Goal: Information Seeking & Learning: Understand process/instructions

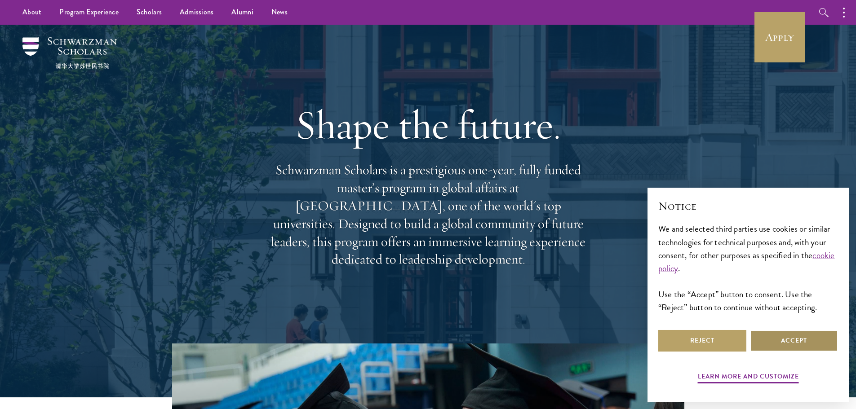
click at [778, 341] on button "Accept" at bounding box center [794, 341] width 88 height 22
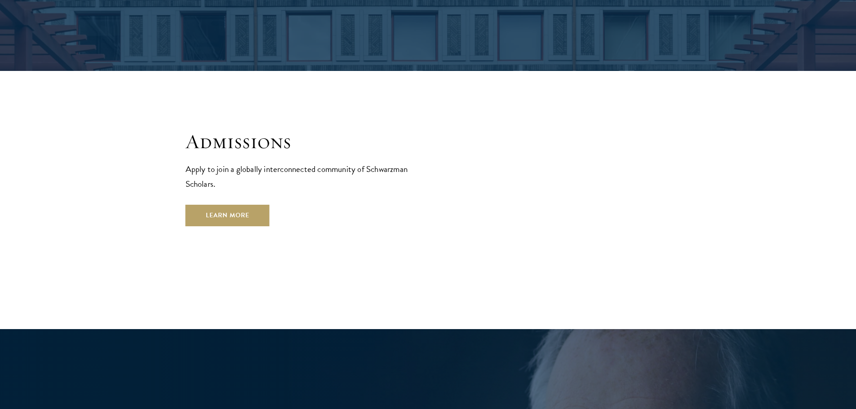
drag, startPoint x: 731, startPoint y: 151, endPoint x: 745, endPoint y: 161, distance: 17.2
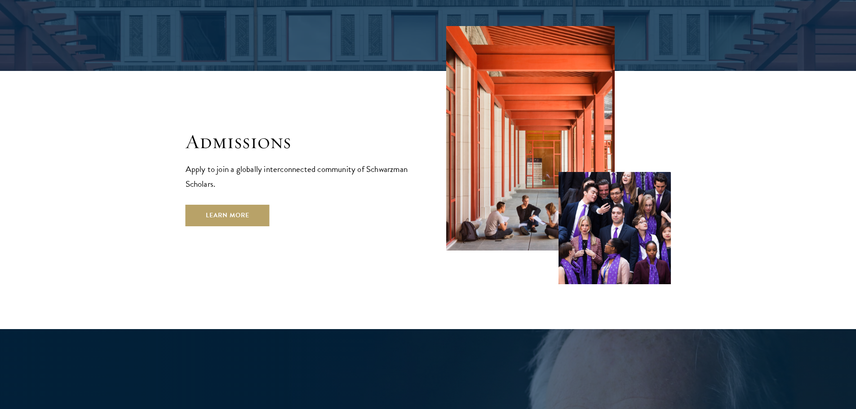
scroll to position [1486, 0]
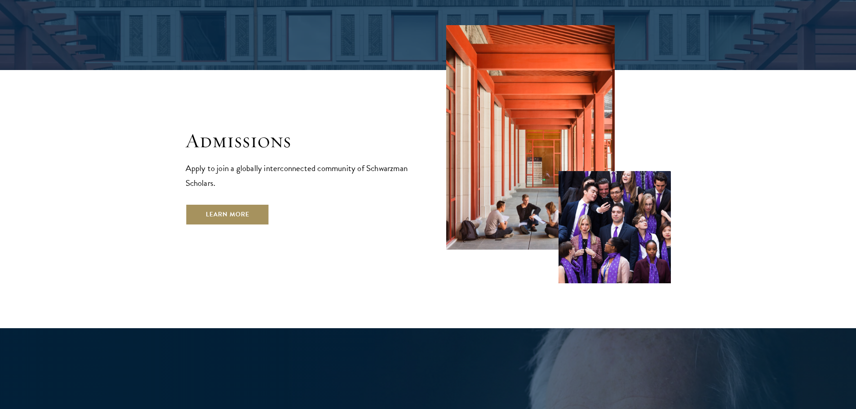
click at [241, 204] on link "Learn More" at bounding box center [228, 215] width 84 height 22
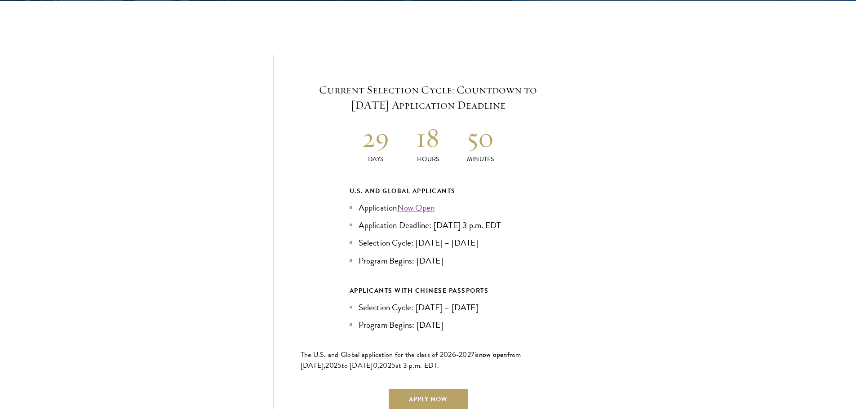
scroll to position [1897, 0]
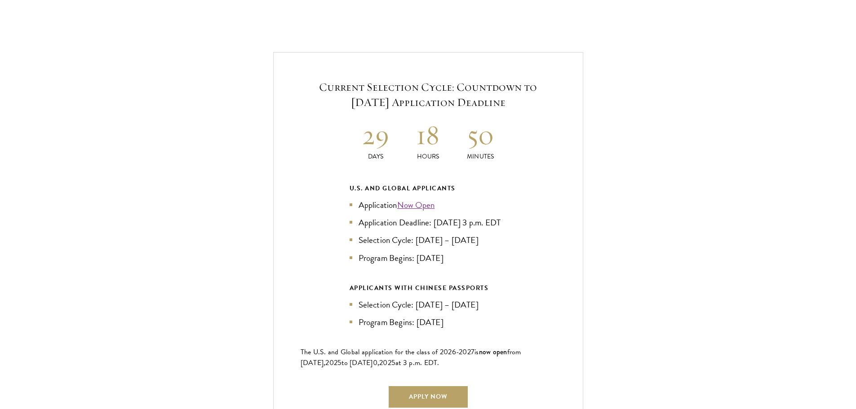
drag, startPoint x: 625, startPoint y: 133, endPoint x: 660, endPoint y: 129, distance: 35.8
drag, startPoint x: 431, startPoint y: 204, endPoint x: 498, endPoint y: 213, distance: 68.1
click at [498, 216] on li "Application Deadline: [DATE] 3 p.m. EDT" at bounding box center [428, 222] width 157 height 13
click at [642, 185] on div "Current Selection Cycle: Countdown to [DATE] Application Deadline 29 Days 18 Ho…" at bounding box center [428, 243] width 766 height 382
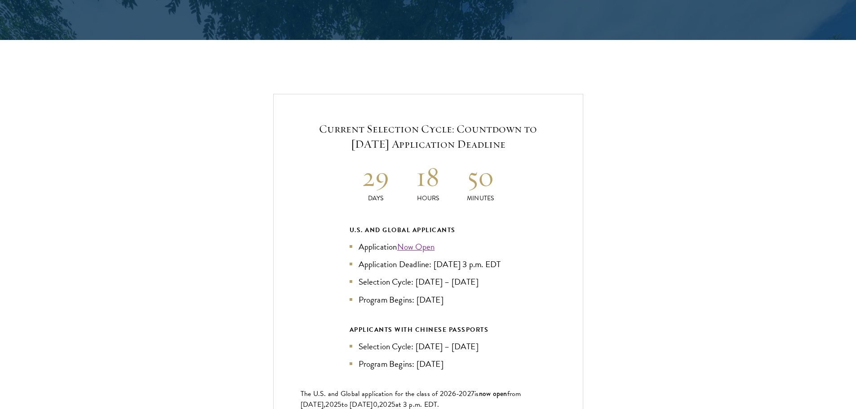
scroll to position [1857, 0]
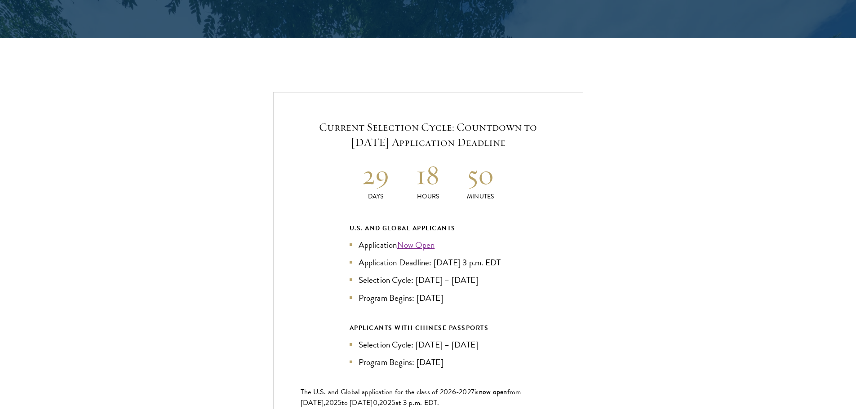
drag, startPoint x: 642, startPoint y: 185, endPoint x: 644, endPoint y: 181, distance: 5.2
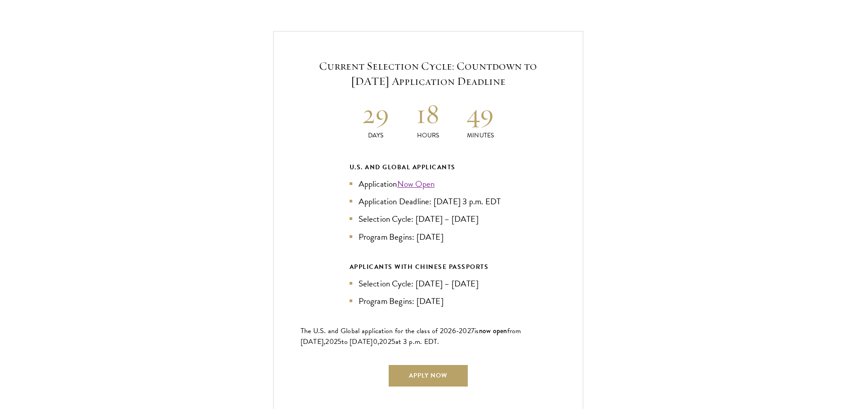
drag, startPoint x: 733, startPoint y: 58, endPoint x: 707, endPoint y: 91, distance: 42.0
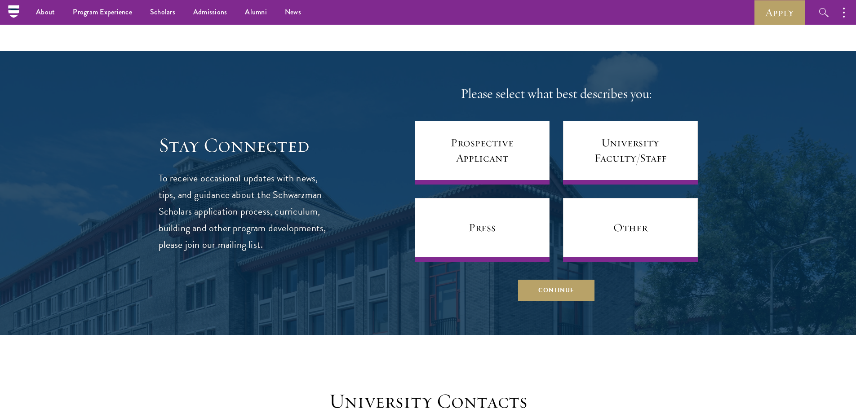
drag, startPoint x: 675, startPoint y: 80, endPoint x: 770, endPoint y: 68, distance: 96.0
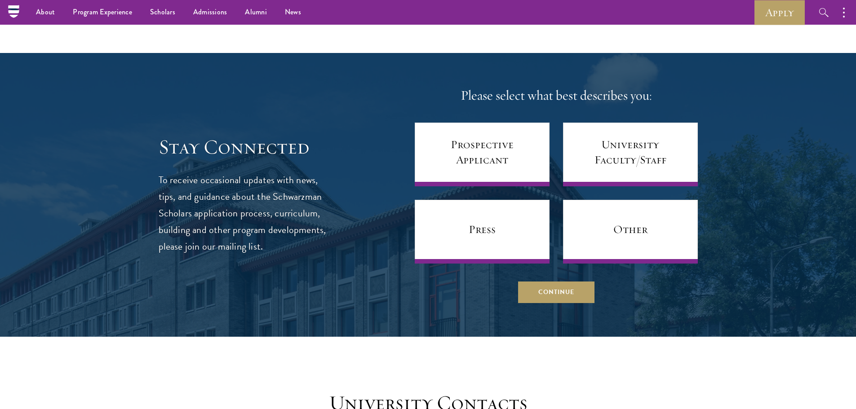
drag, startPoint x: 566, startPoint y: 0, endPoint x: 176, endPoint y: 58, distance: 394.2
click at [176, 58] on div at bounding box center [428, 195] width 856 height 284
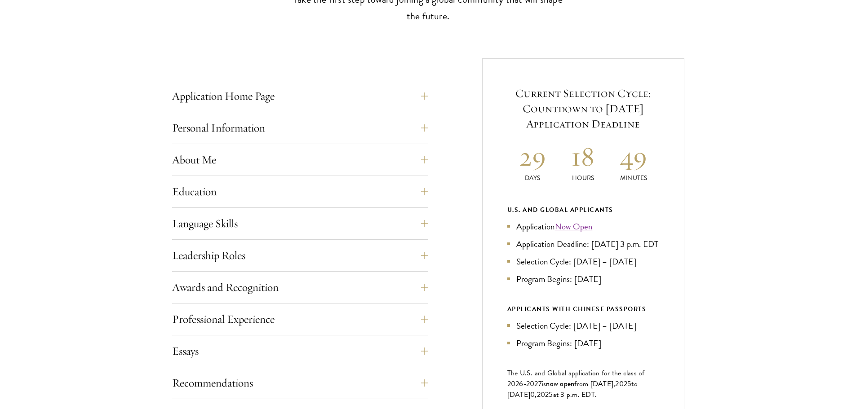
scroll to position [315, 0]
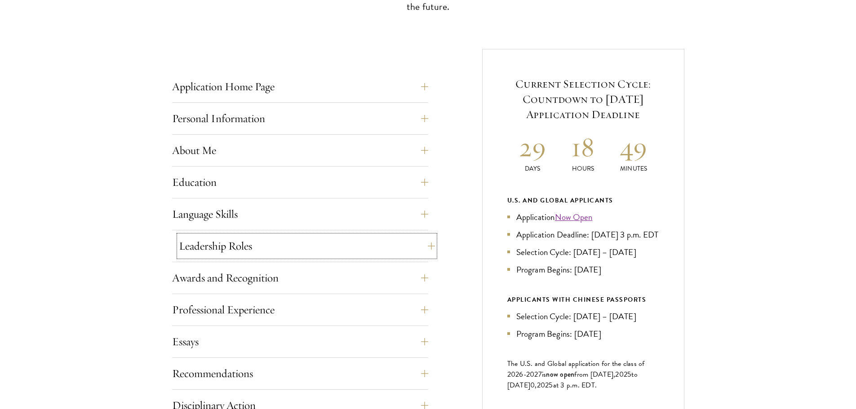
click at [307, 247] on button "Leadership Roles" at bounding box center [307, 246] width 256 height 22
click at [313, 211] on button "Language Skills" at bounding box center [307, 215] width 256 height 22
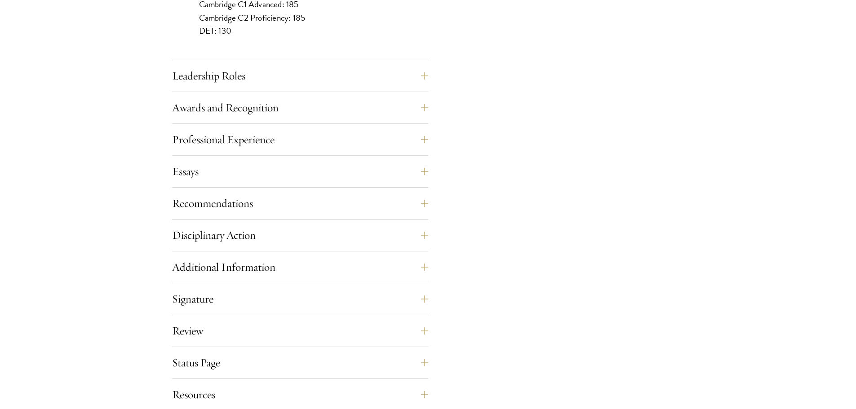
scroll to position [960, 0]
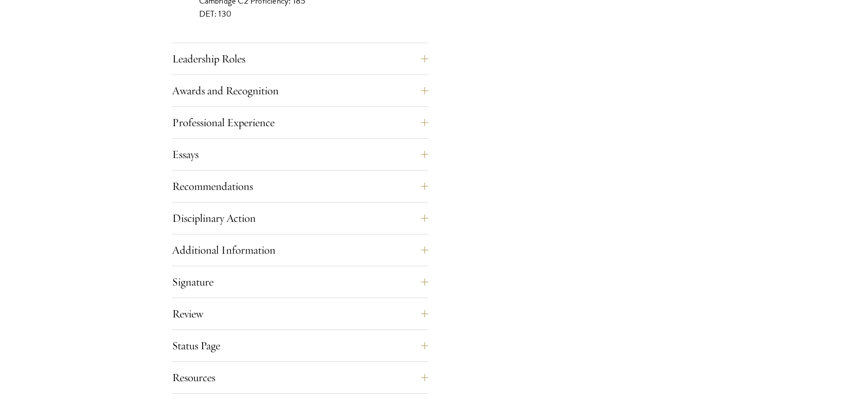
drag, startPoint x: 487, startPoint y: 157, endPoint x: 479, endPoint y: 184, distance: 28.3
click at [384, 93] on button "Awards and Recognition" at bounding box center [307, 91] width 256 height 22
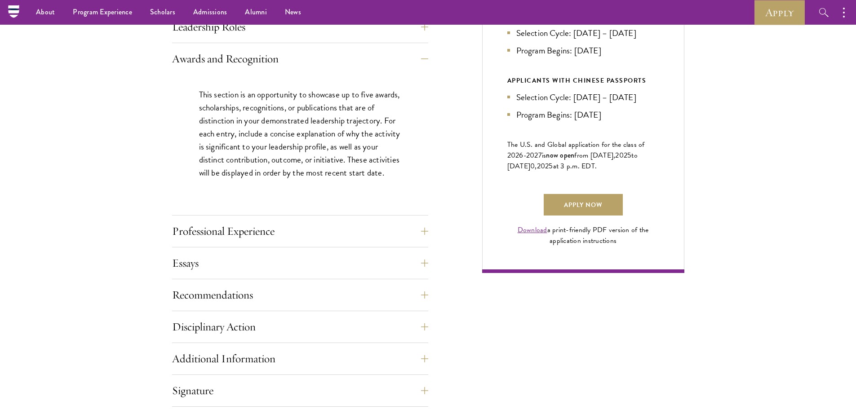
scroll to position [528, 0]
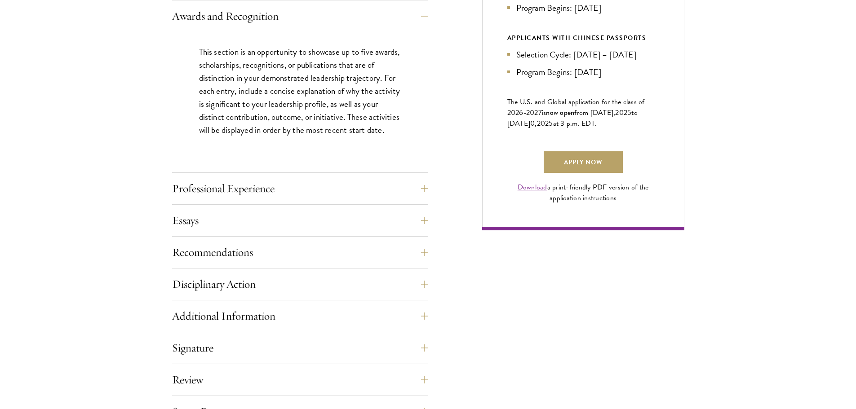
drag, startPoint x: 451, startPoint y: 169, endPoint x: 463, endPoint y: 180, distance: 15.9
click at [399, 189] on button "Professional Experience" at bounding box center [307, 188] width 256 height 22
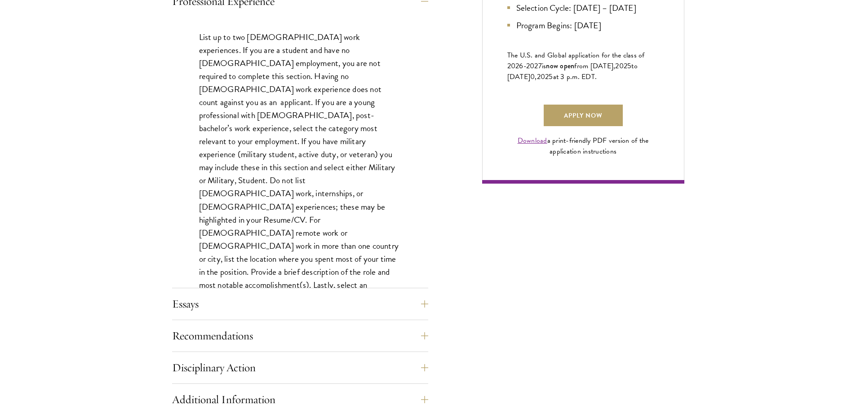
scroll to position [628, 0]
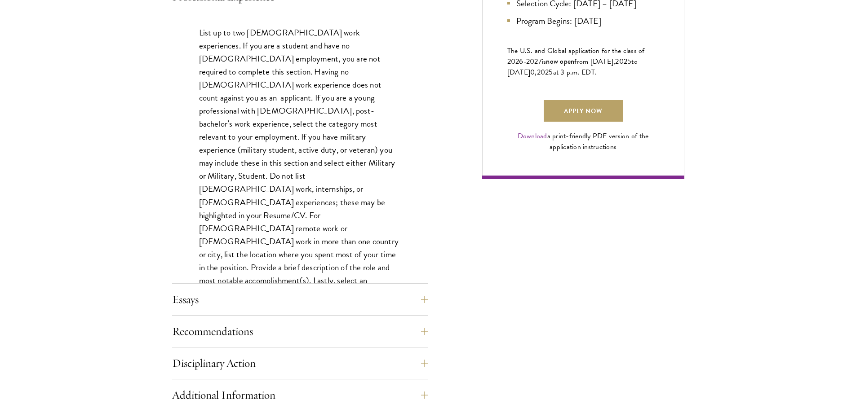
drag, startPoint x: 437, startPoint y: 175, endPoint x: 452, endPoint y: 182, distance: 16.5
click at [412, 298] on button "Essays" at bounding box center [307, 300] width 256 height 22
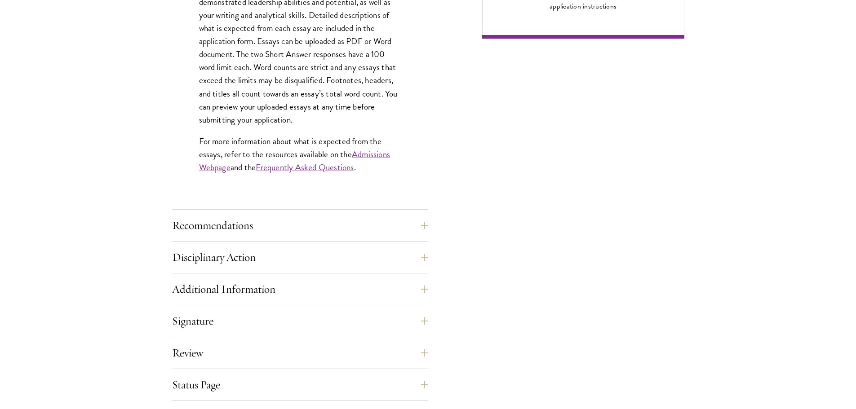
scroll to position [806, 0]
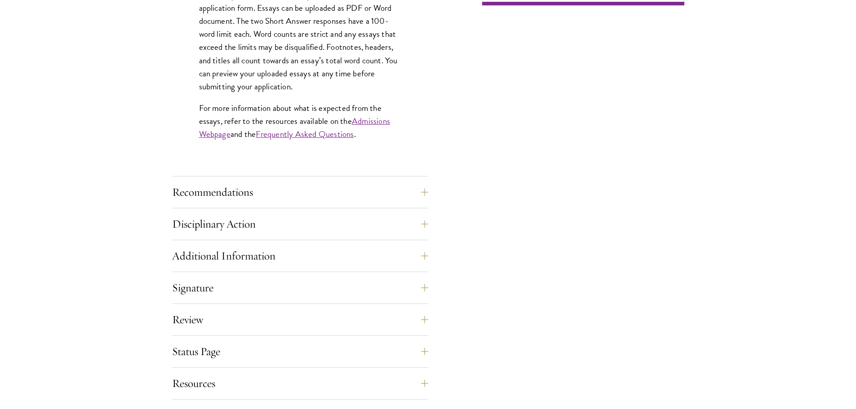
drag, startPoint x: 447, startPoint y: 215, endPoint x: 456, endPoint y: 245, distance: 31.3
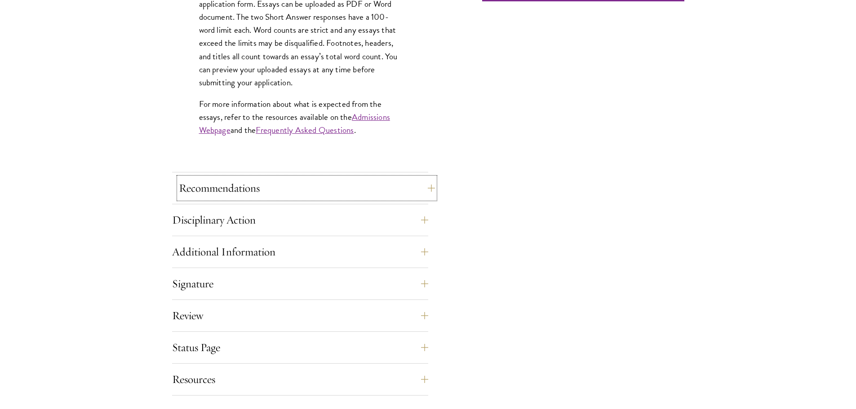
click at [396, 188] on button "Recommendations" at bounding box center [307, 188] width 256 height 22
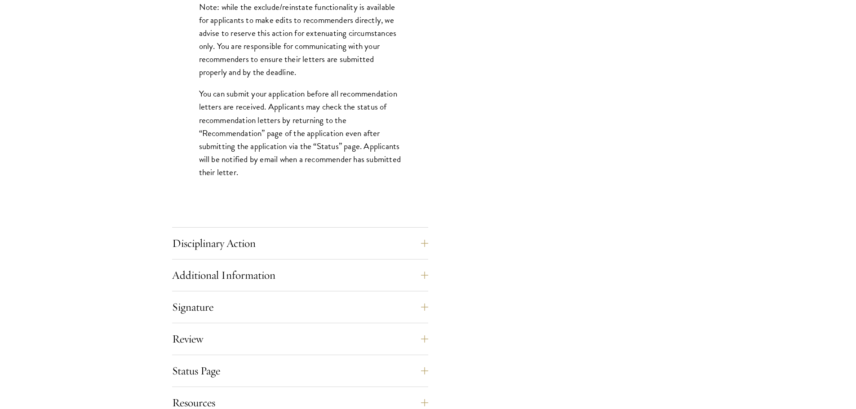
drag, startPoint x: 444, startPoint y: 187, endPoint x: 445, endPoint y: 201, distance: 14.0
click at [394, 255] on div "Disciplinary Action Answer all four questions. Indicate any academic or crimina…" at bounding box center [300, 244] width 256 height 27
click at [393, 244] on button "Disciplinary Action" at bounding box center [307, 242] width 256 height 22
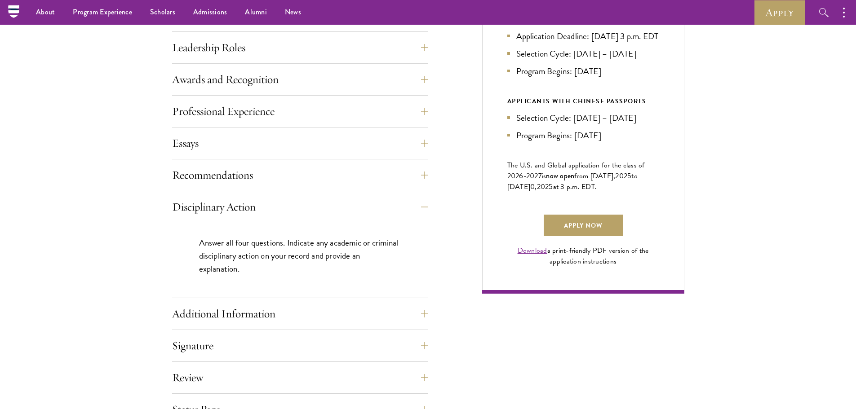
scroll to position [510, 0]
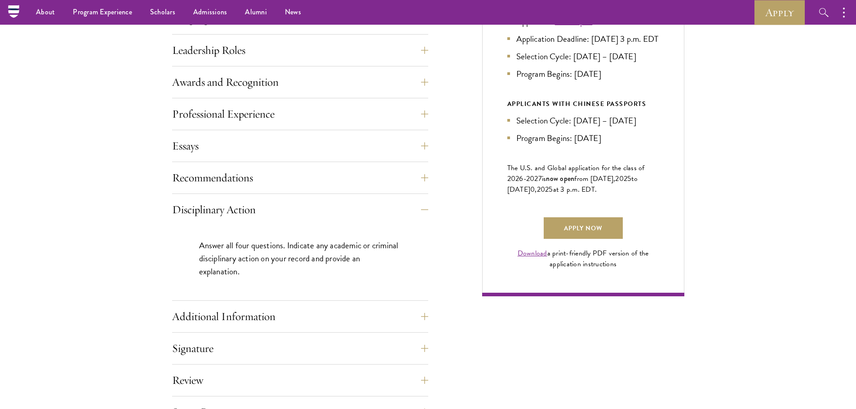
drag, startPoint x: 450, startPoint y: 222, endPoint x: 452, endPoint y: 211, distance: 11.4
click at [426, 209] on button "Disciplinary Action" at bounding box center [307, 210] width 256 height 22
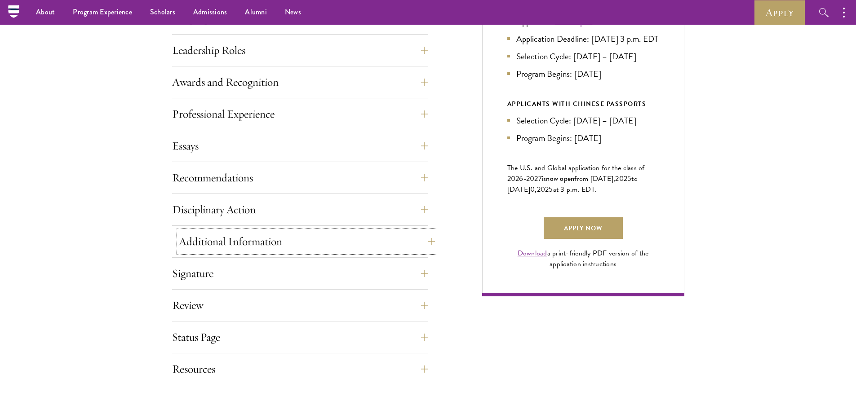
click at [424, 240] on button "Additional Information" at bounding box center [307, 242] width 256 height 22
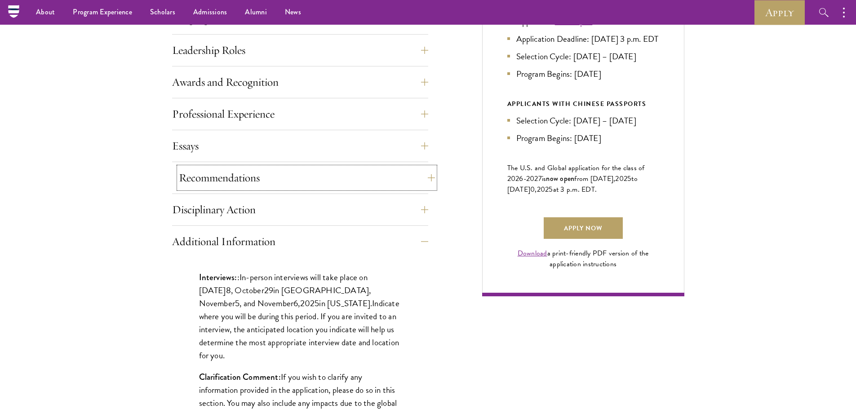
click at [427, 178] on button "Recommendations" at bounding box center [307, 178] width 256 height 22
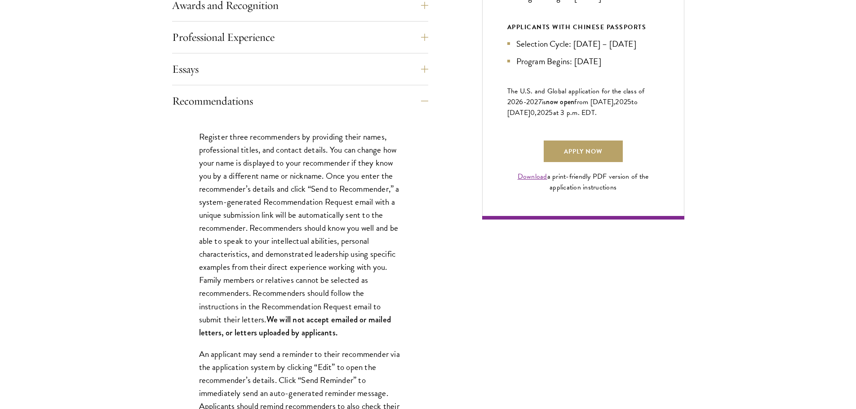
scroll to position [589, 0]
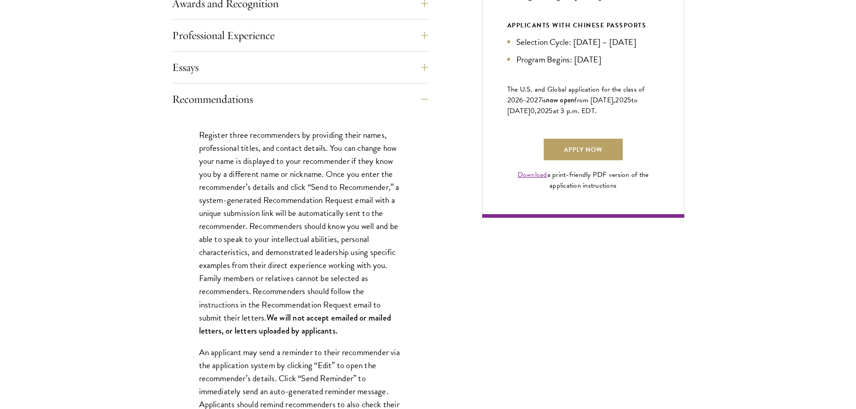
drag, startPoint x: 452, startPoint y: 190, endPoint x: 463, endPoint y: 190, distance: 10.8
click at [424, 101] on button "Recommendations" at bounding box center [307, 100] width 256 height 22
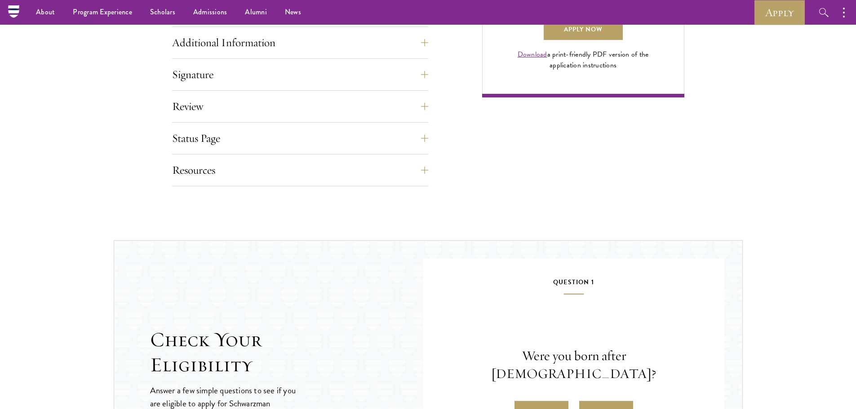
scroll to position [634, 0]
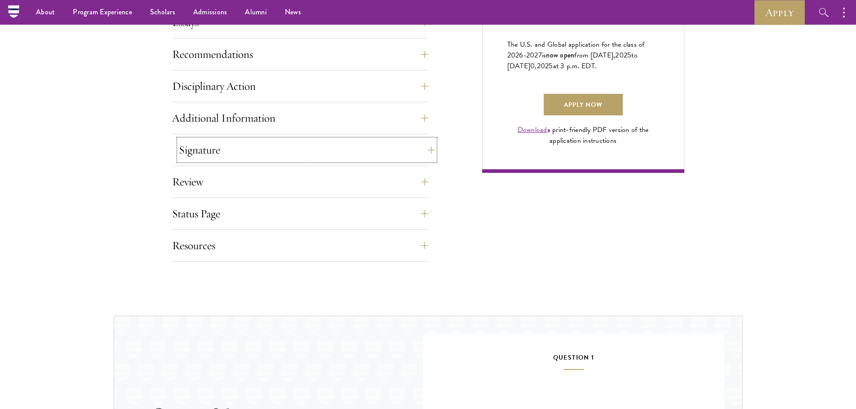
click at [425, 145] on button "Signature" at bounding box center [307, 150] width 256 height 22
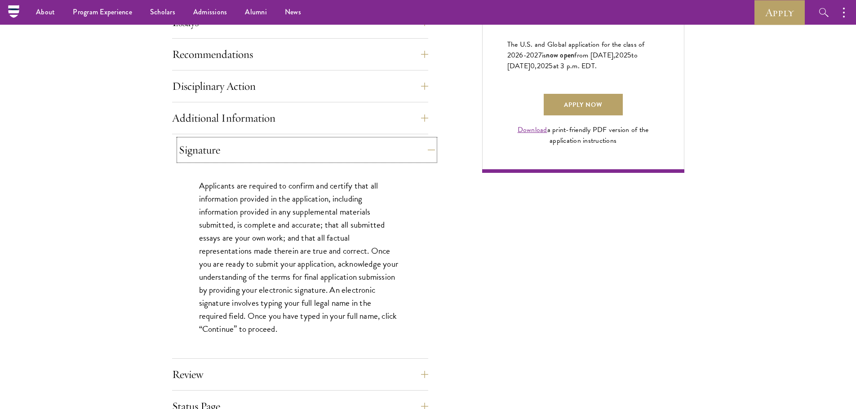
click at [426, 149] on button "Signature" at bounding box center [307, 150] width 256 height 22
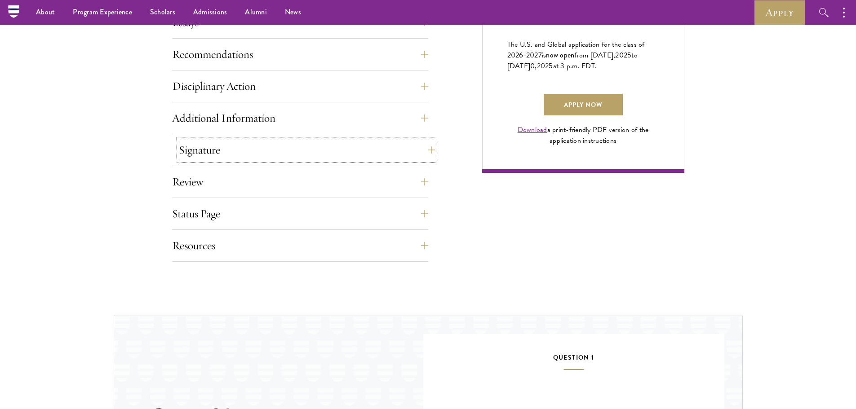
click at [426, 149] on button "Signature" at bounding box center [307, 150] width 256 height 22
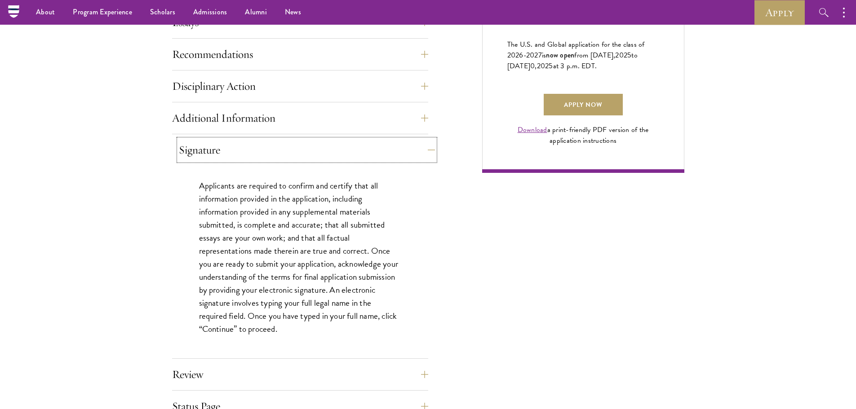
click at [426, 149] on button "Signature" at bounding box center [307, 150] width 256 height 22
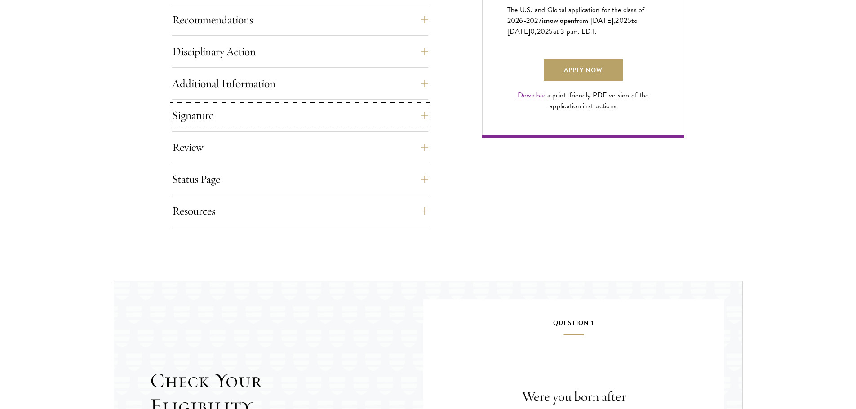
scroll to position [679, 0]
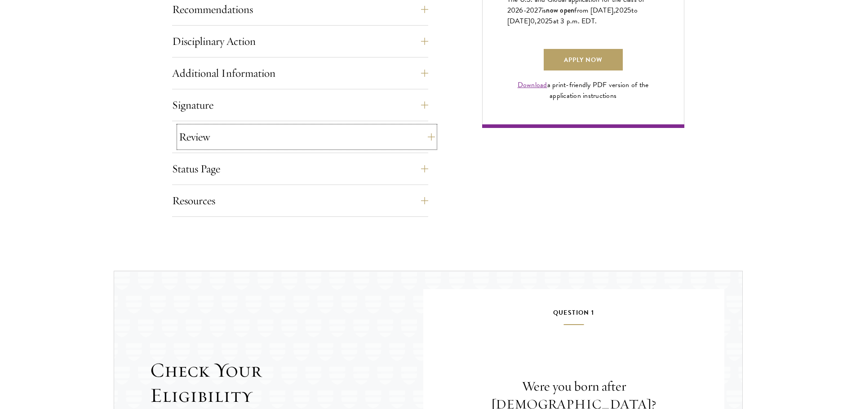
click at [422, 139] on button "Review" at bounding box center [307, 137] width 256 height 22
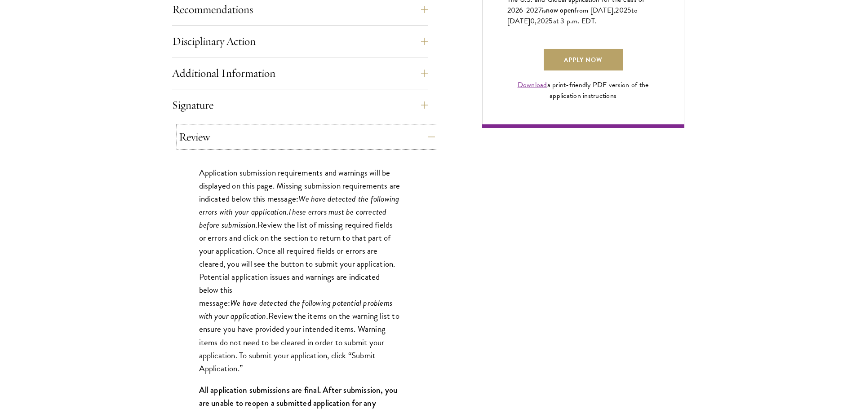
click at [422, 139] on button "Review" at bounding box center [307, 137] width 256 height 22
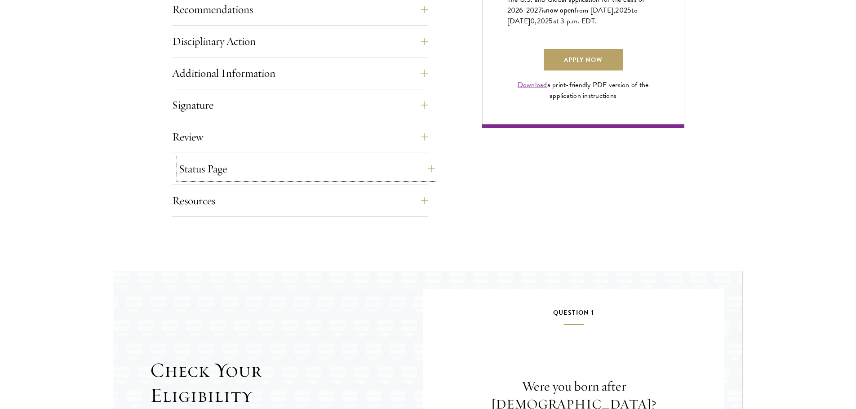
click at [422, 175] on button "Status Page" at bounding box center [307, 169] width 256 height 22
click at [430, 172] on button "Status Page" at bounding box center [307, 169] width 256 height 22
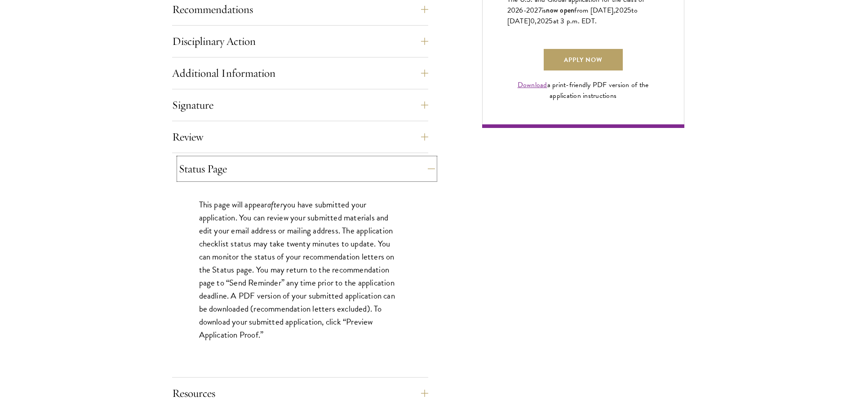
click at [430, 172] on button "Status Page" at bounding box center [307, 169] width 256 height 22
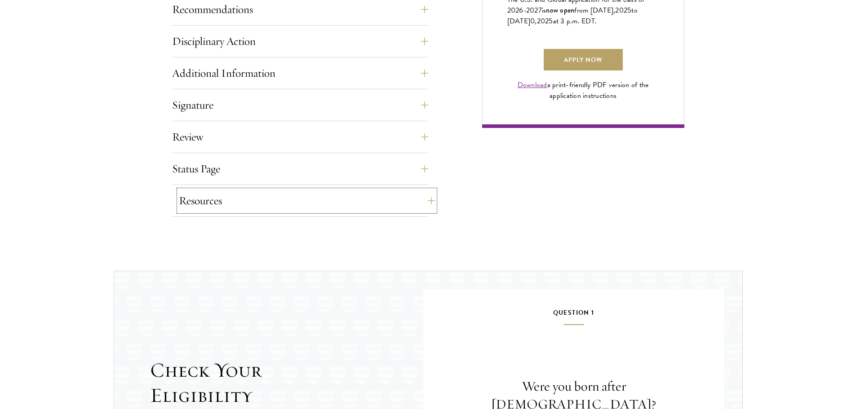
click at [423, 198] on button "Resources" at bounding box center [307, 201] width 256 height 22
click at [429, 200] on button "Resources" at bounding box center [307, 201] width 256 height 22
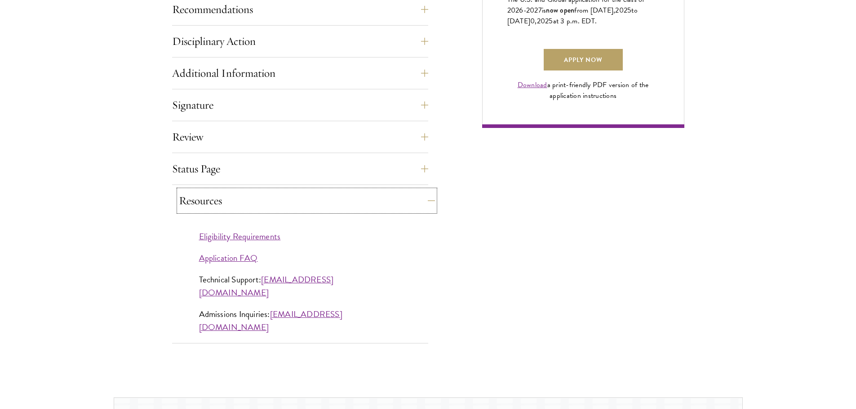
click at [429, 200] on button "Resources" at bounding box center [307, 201] width 256 height 22
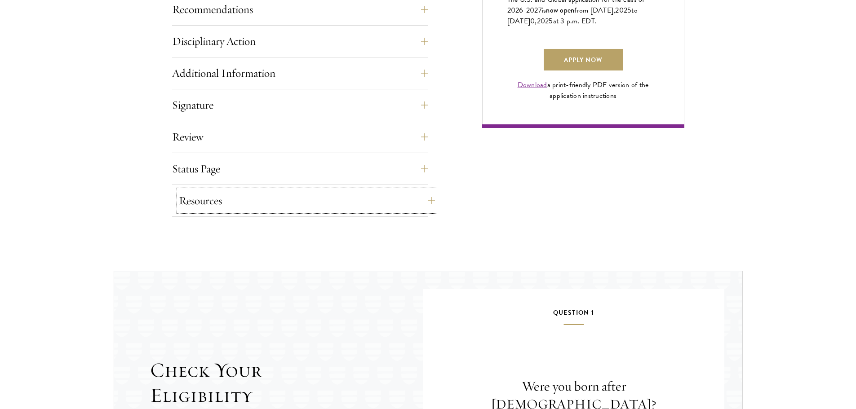
click at [430, 203] on button "Resources" at bounding box center [307, 201] width 256 height 22
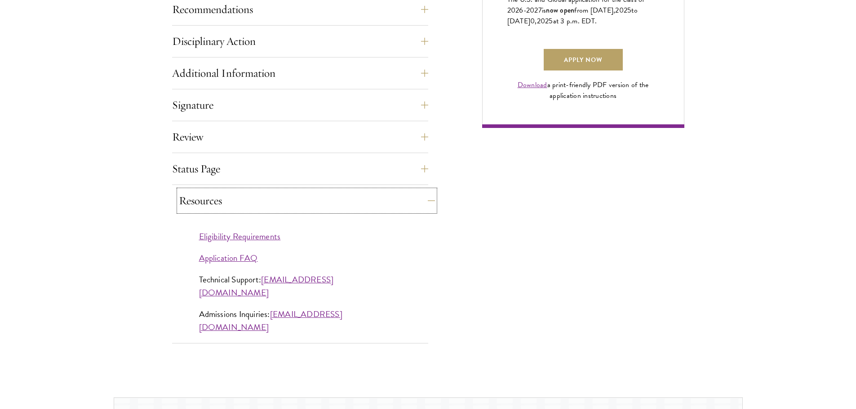
click at [430, 203] on button "Resources" at bounding box center [307, 201] width 256 height 22
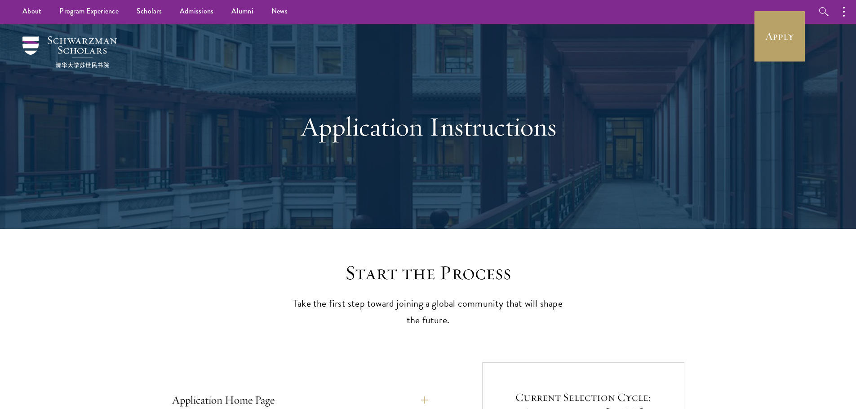
scroll to position [0, 0]
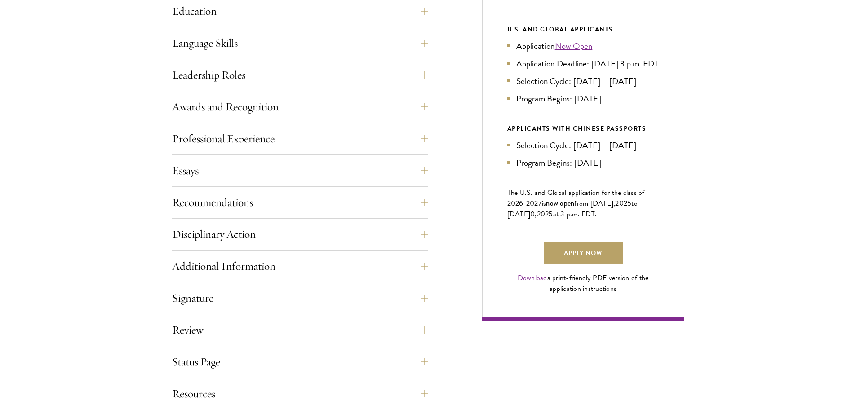
drag, startPoint x: 454, startPoint y: 211, endPoint x: 455, endPoint y: 220, distance: 9.0
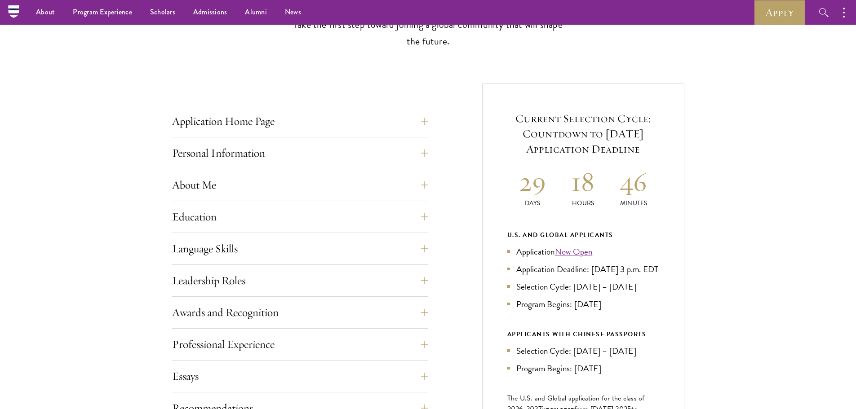
drag, startPoint x: 456, startPoint y: 218, endPoint x: 452, endPoint y: 211, distance: 7.8
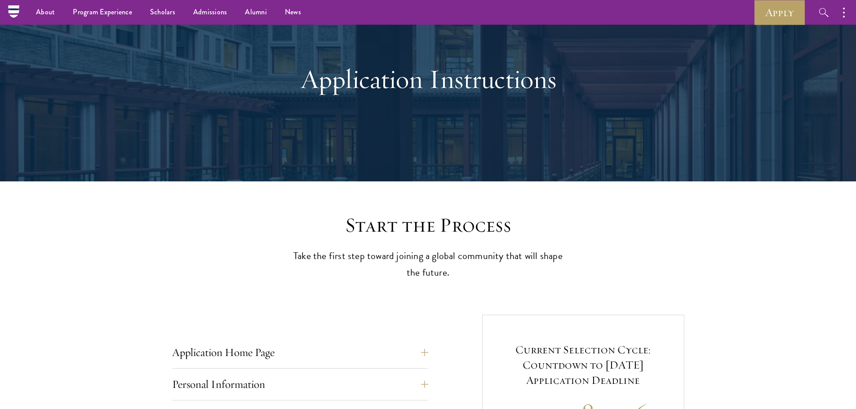
scroll to position [0, 0]
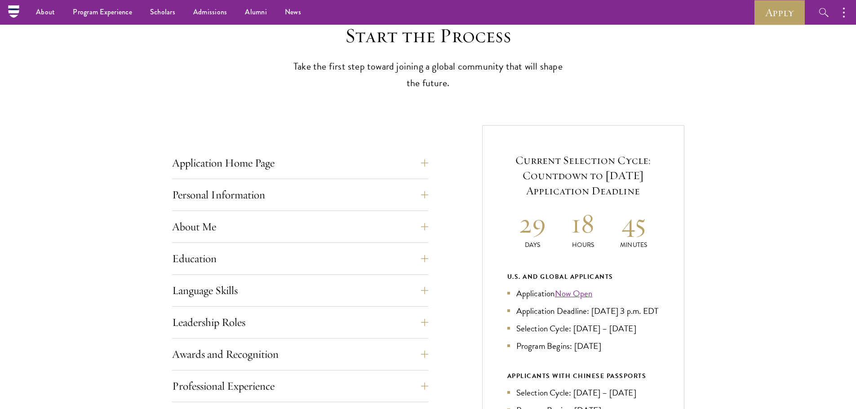
drag, startPoint x: 458, startPoint y: 206, endPoint x: 457, endPoint y: 199, distance: 7.2
